Goal: Task Accomplishment & Management: Use online tool/utility

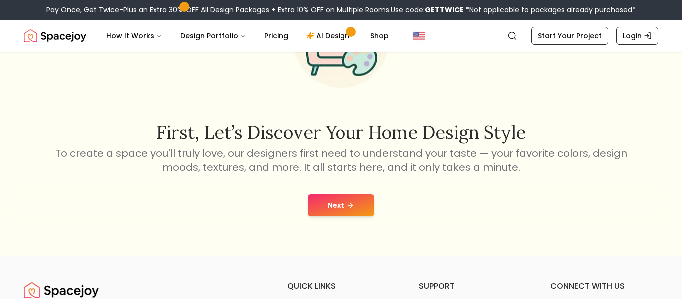
scroll to position [103, 0]
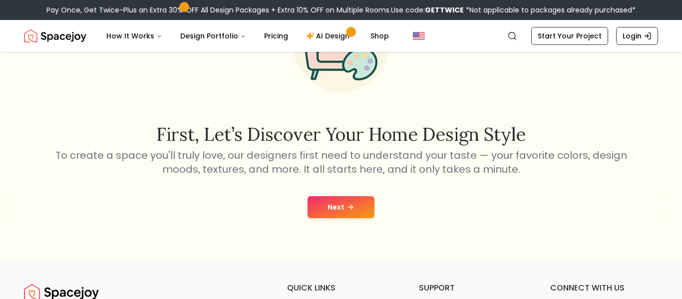
click at [336, 197] on button "Next" at bounding box center [341, 207] width 67 height 22
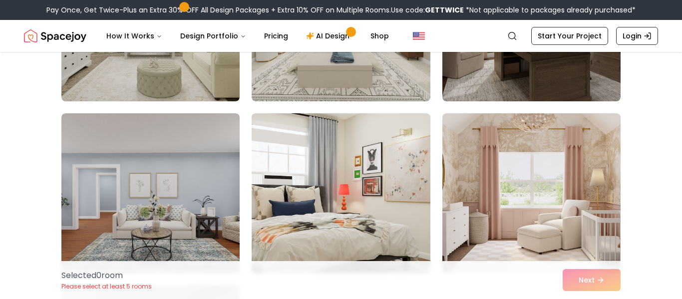
scroll to position [401, 0]
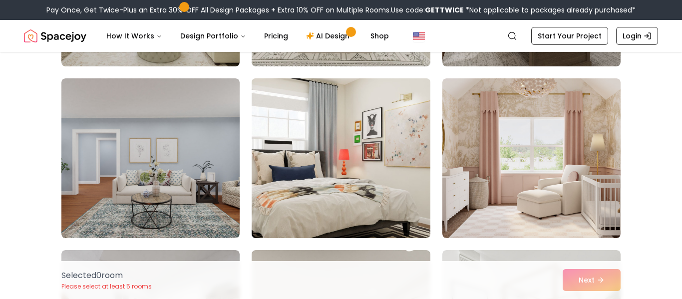
click at [346, 212] on img at bounding box center [340, 158] width 187 height 168
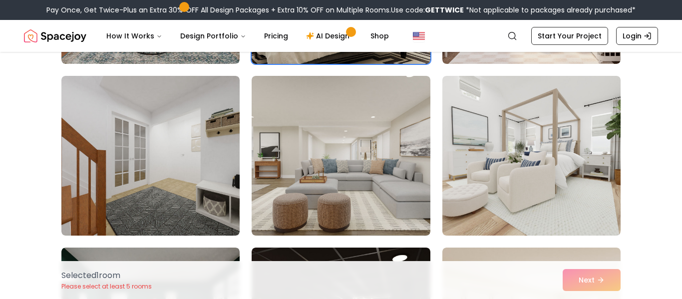
scroll to position [1461, 0]
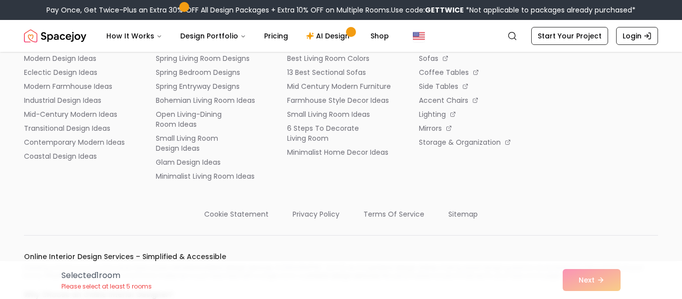
click at [596, 276] on div "Selected 1 room Please select at least 5 rooms Next" at bounding box center [340, 280] width 575 height 38
click at [334, 40] on link "AI Design" at bounding box center [329, 36] width 62 height 20
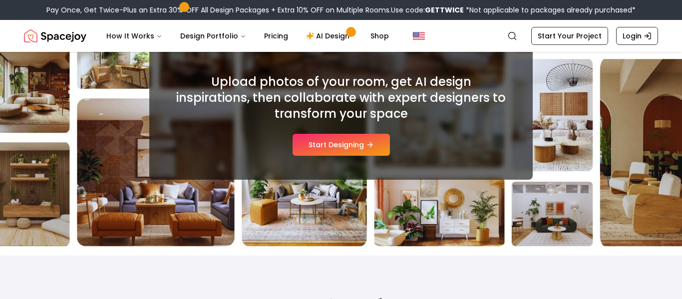
scroll to position [150, 0]
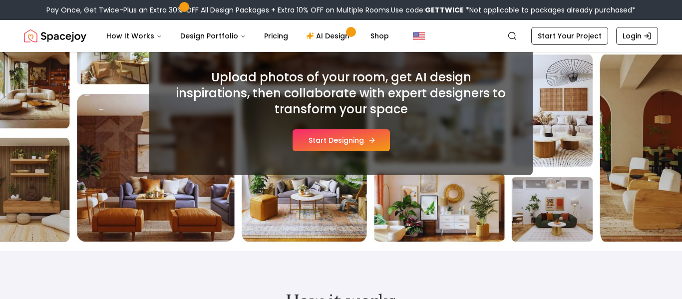
click at [326, 138] on button "Start Designing" at bounding box center [341, 140] width 97 height 22
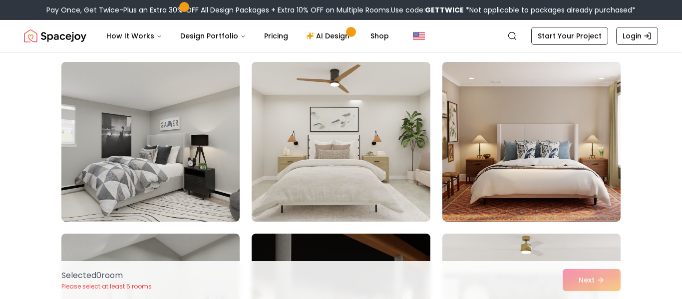
scroll to position [772, 0]
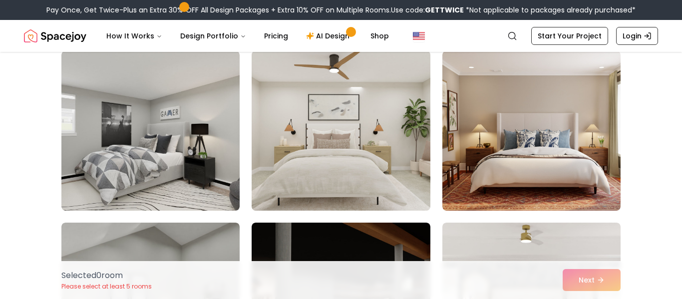
click at [335, 161] on img at bounding box center [340, 131] width 187 height 168
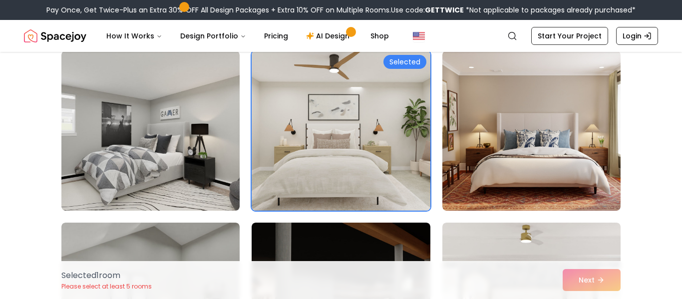
click at [335, 161] on img at bounding box center [340, 131] width 187 height 168
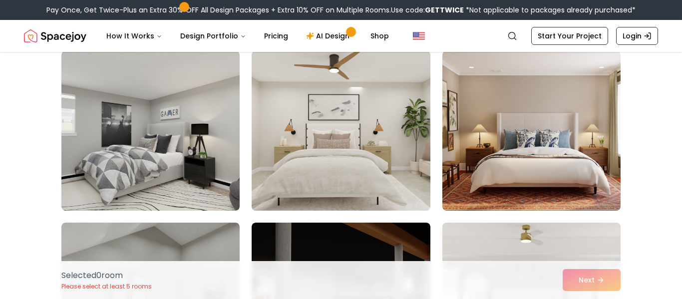
click at [335, 161] on img at bounding box center [340, 131] width 187 height 168
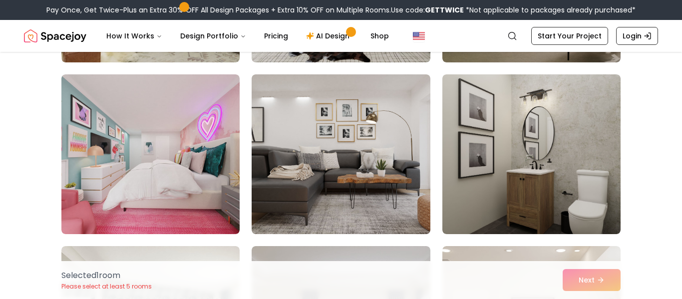
scroll to position [1647, 0]
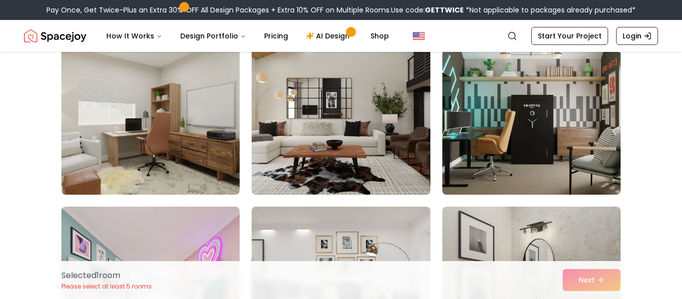
click at [479, 170] on img at bounding box center [531, 115] width 187 height 168
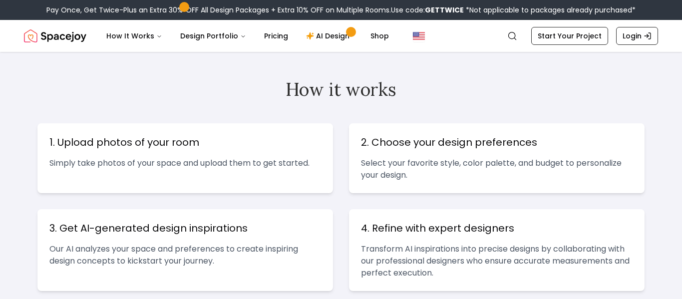
scroll to position [150, 0]
